Goal: Task Accomplishment & Management: Manage account settings

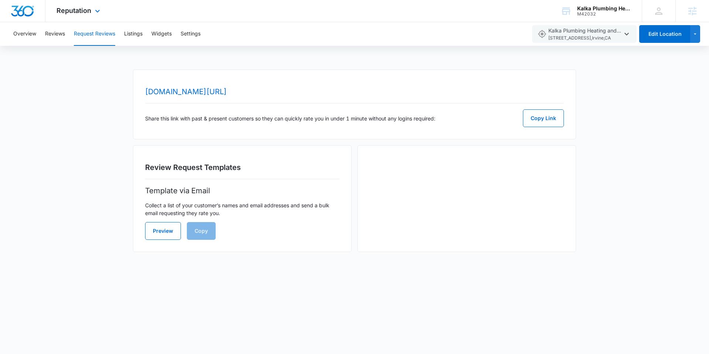
click at [87, 14] on div "Reputation Apps Reputation Forms CRM Email Social Content Ads Intelligence File…" at bounding box center [79, 11] width 68 height 22
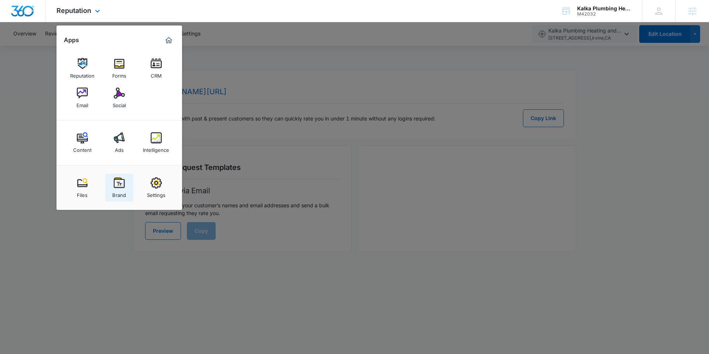
click at [123, 184] on img at bounding box center [119, 182] width 11 height 11
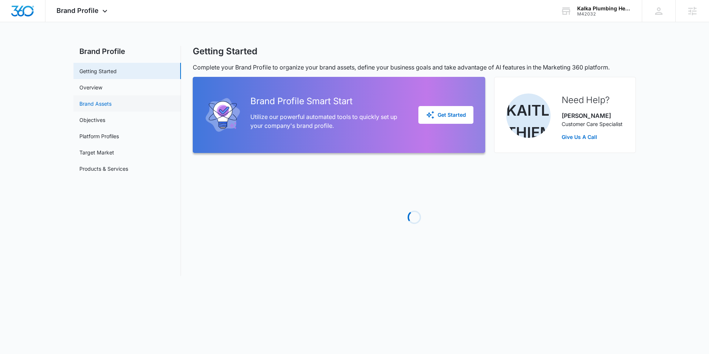
click at [97, 105] on link "Brand Assets" at bounding box center [95, 104] width 32 height 8
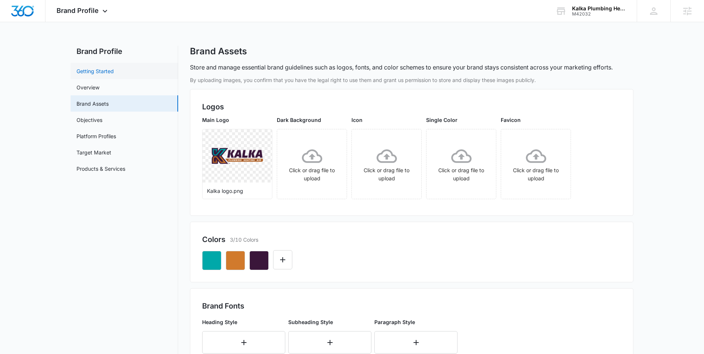
click at [100, 68] on link "Getting Started" at bounding box center [94, 71] width 37 height 8
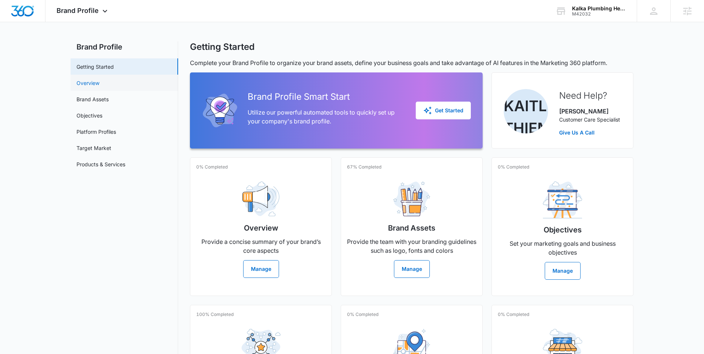
scroll to position [35, 0]
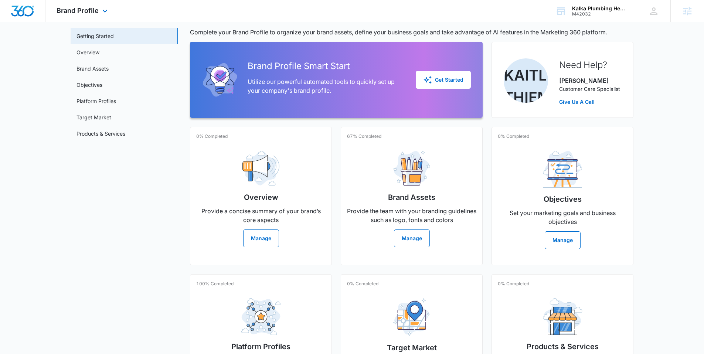
click at [25, 11] on img "Dashboard" at bounding box center [23, 11] width 24 height 11
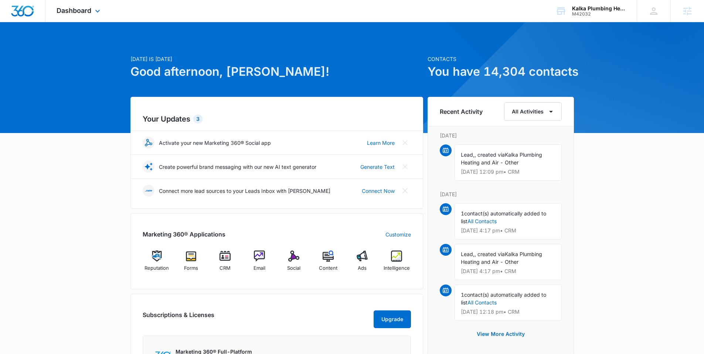
click at [92, 10] on div "Dashboard Apps Reputation Forms CRM Email Social Content Ads Intelligence Files…" at bounding box center [79, 11] width 68 height 22
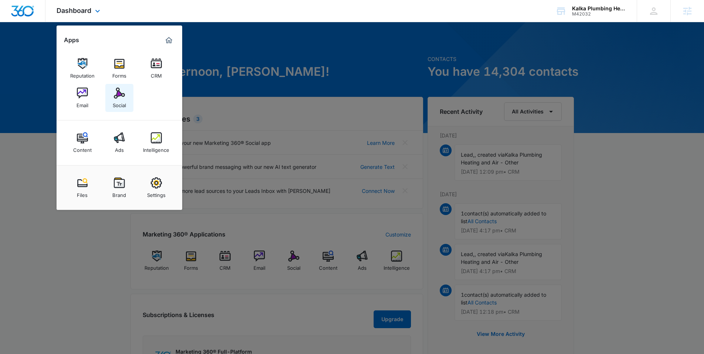
click at [112, 106] on link "Social" at bounding box center [119, 98] width 28 height 28
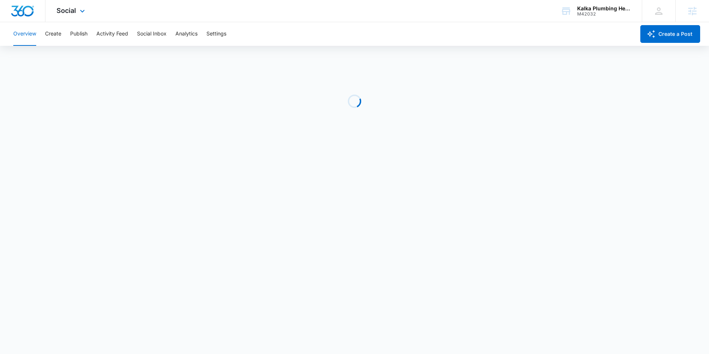
click at [74, 15] on div "Social Apps Reputation Forms CRM Email Social Content Ads Intelligence Files Br…" at bounding box center [71, 11] width 52 height 22
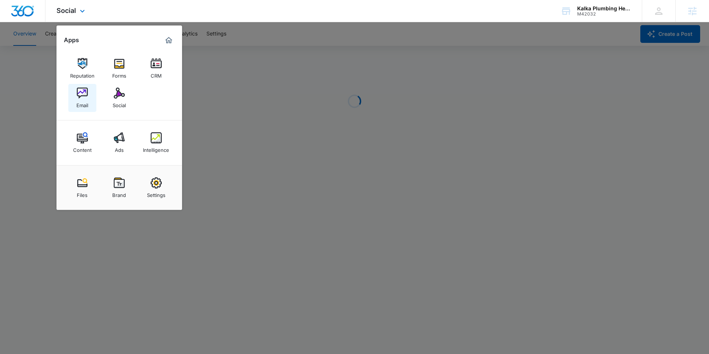
click at [78, 100] on div "Email" at bounding box center [82, 104] width 12 height 10
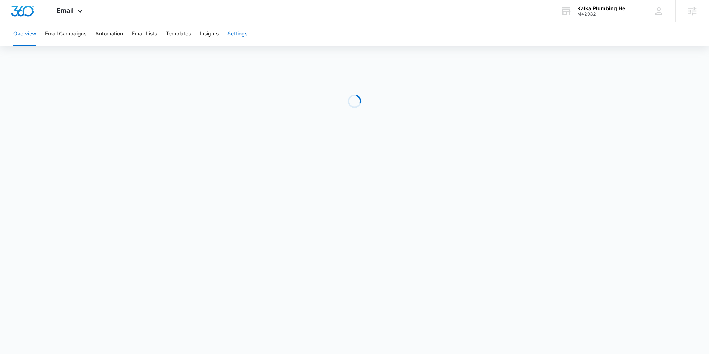
click at [237, 30] on button "Settings" at bounding box center [238, 34] width 20 height 24
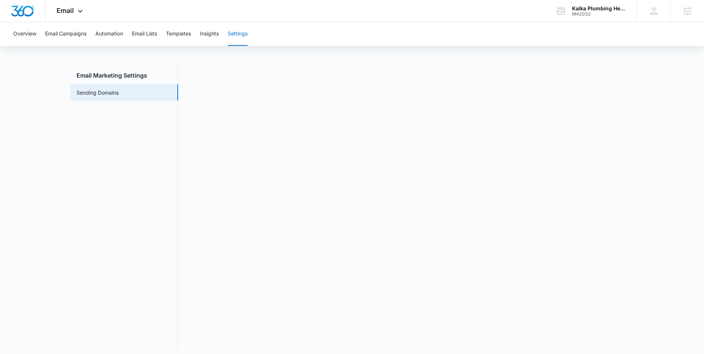
scroll to position [16, 0]
click at [17, 9] on img "Dashboard" at bounding box center [23, 11] width 24 height 11
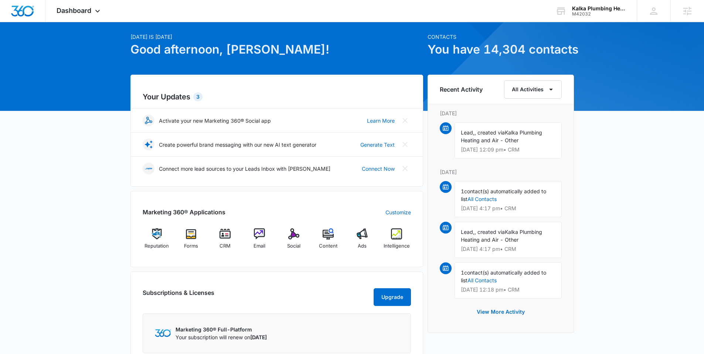
scroll to position [102, 0]
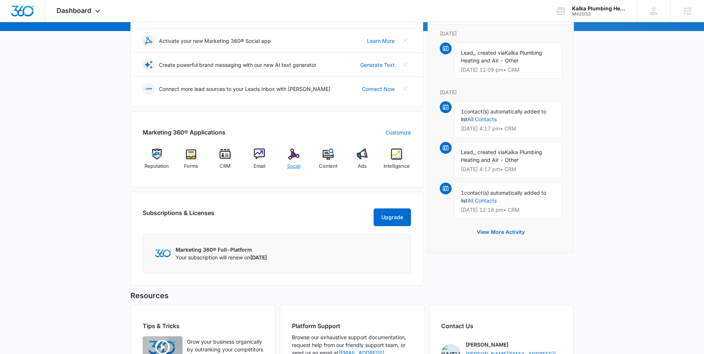
click at [293, 160] on div "Social" at bounding box center [294, 162] width 28 height 27
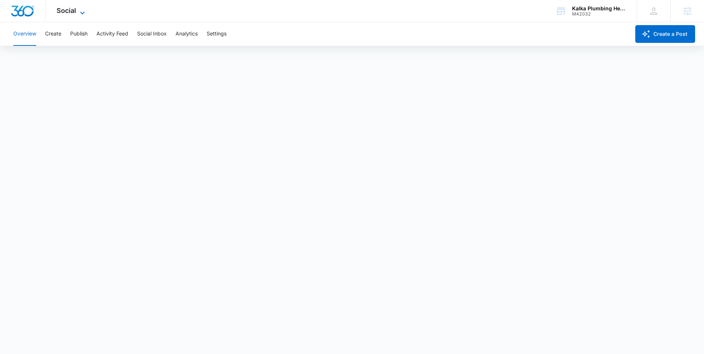
click at [81, 12] on icon at bounding box center [82, 12] width 9 height 9
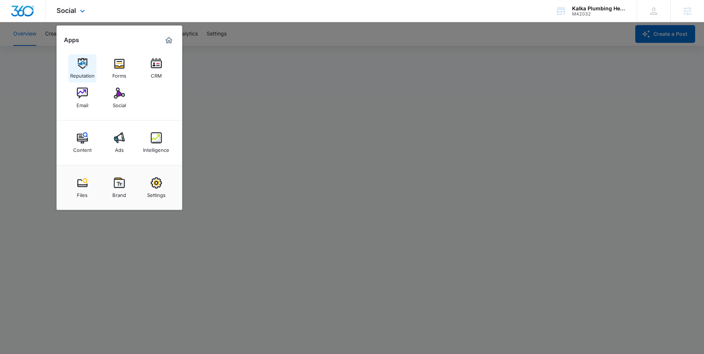
click at [81, 68] on img at bounding box center [82, 63] width 11 height 11
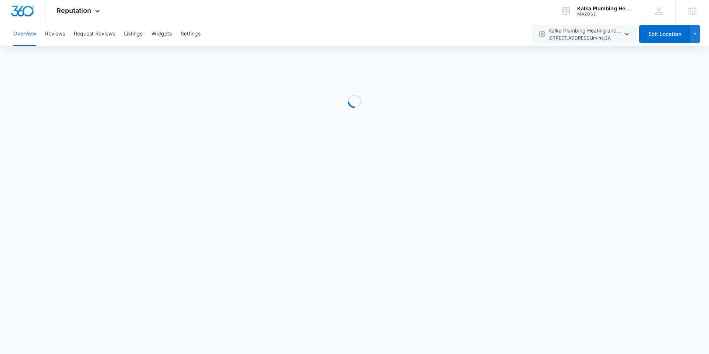
click at [204, 33] on div "Overview Reviews Request Reviews Listings Widgets Settings" at bounding box center [268, 34] width 518 height 24
click at [184, 36] on button "Settings" at bounding box center [191, 34] width 20 height 24
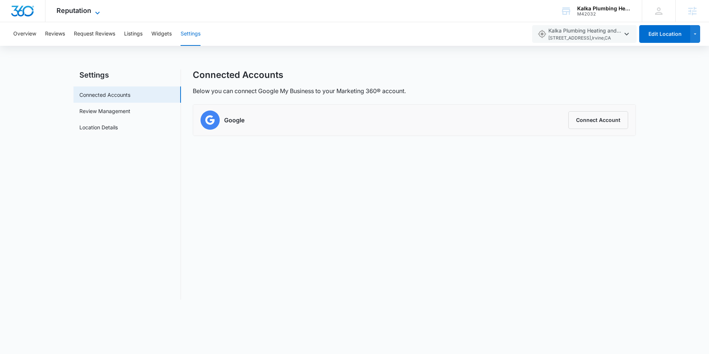
click at [89, 7] on span "Reputation" at bounding box center [74, 11] width 35 height 8
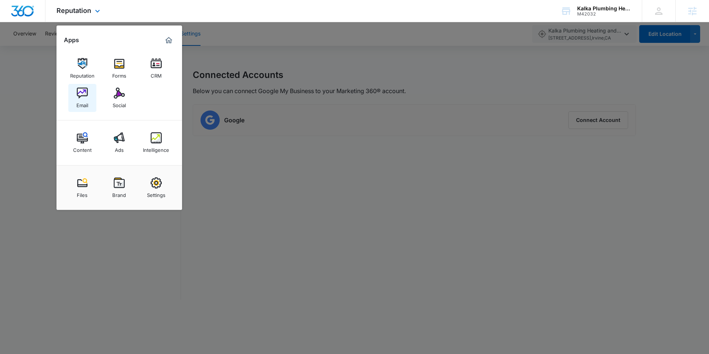
click at [81, 100] on div "Email" at bounding box center [82, 104] width 12 height 10
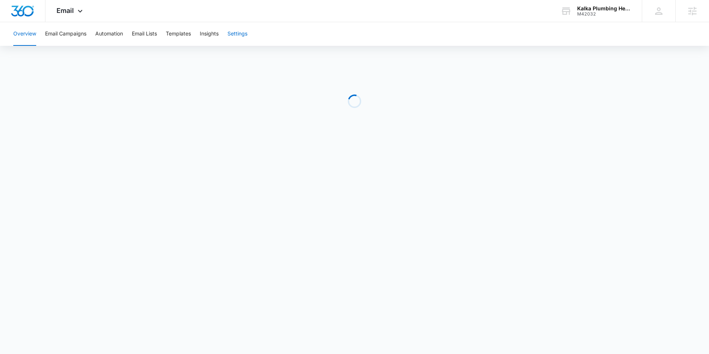
click at [238, 41] on button "Settings" at bounding box center [238, 34] width 20 height 24
